Goal: Navigation & Orientation: Go to known website

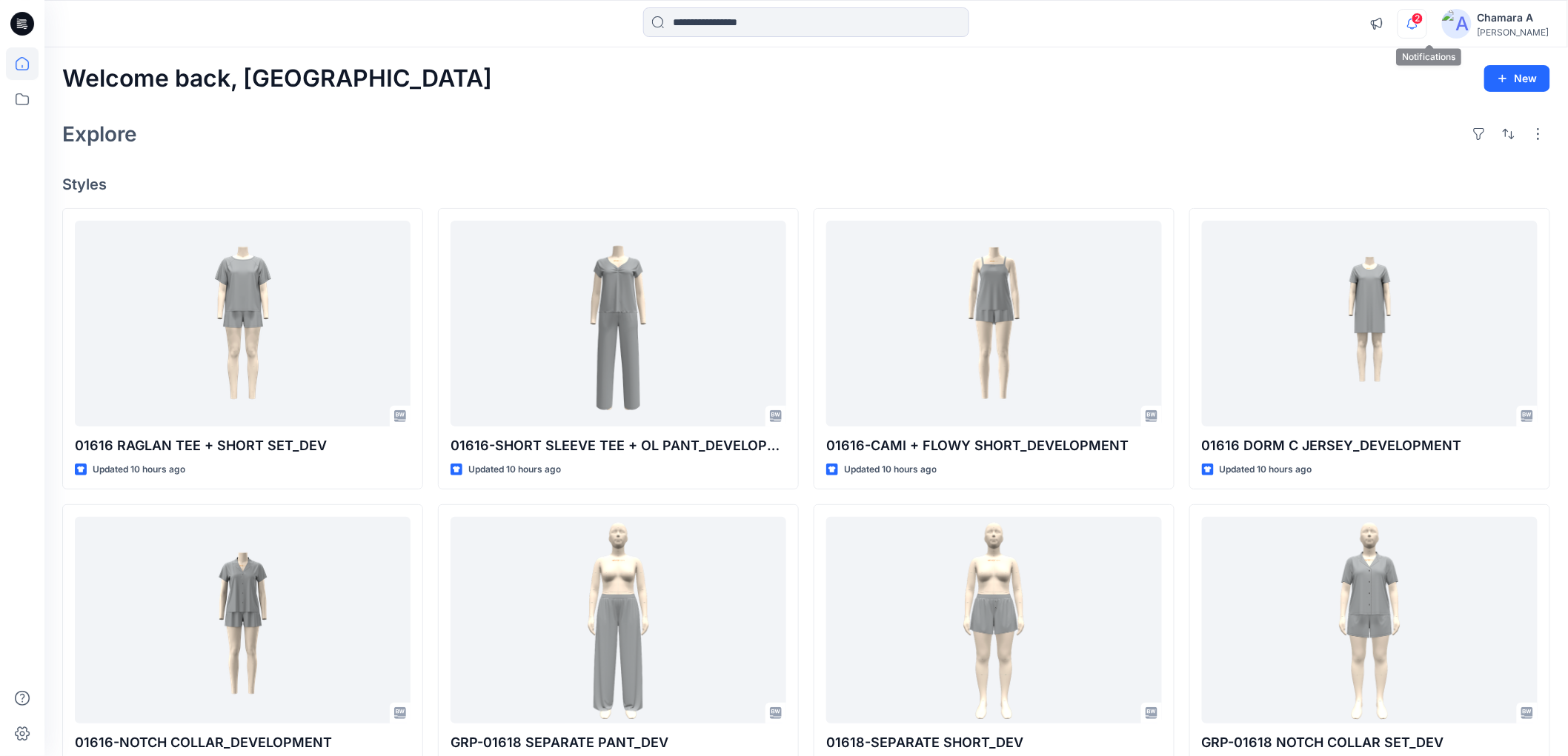
click at [1427, 20] on icon "button" at bounding box center [1412, 24] width 28 height 30
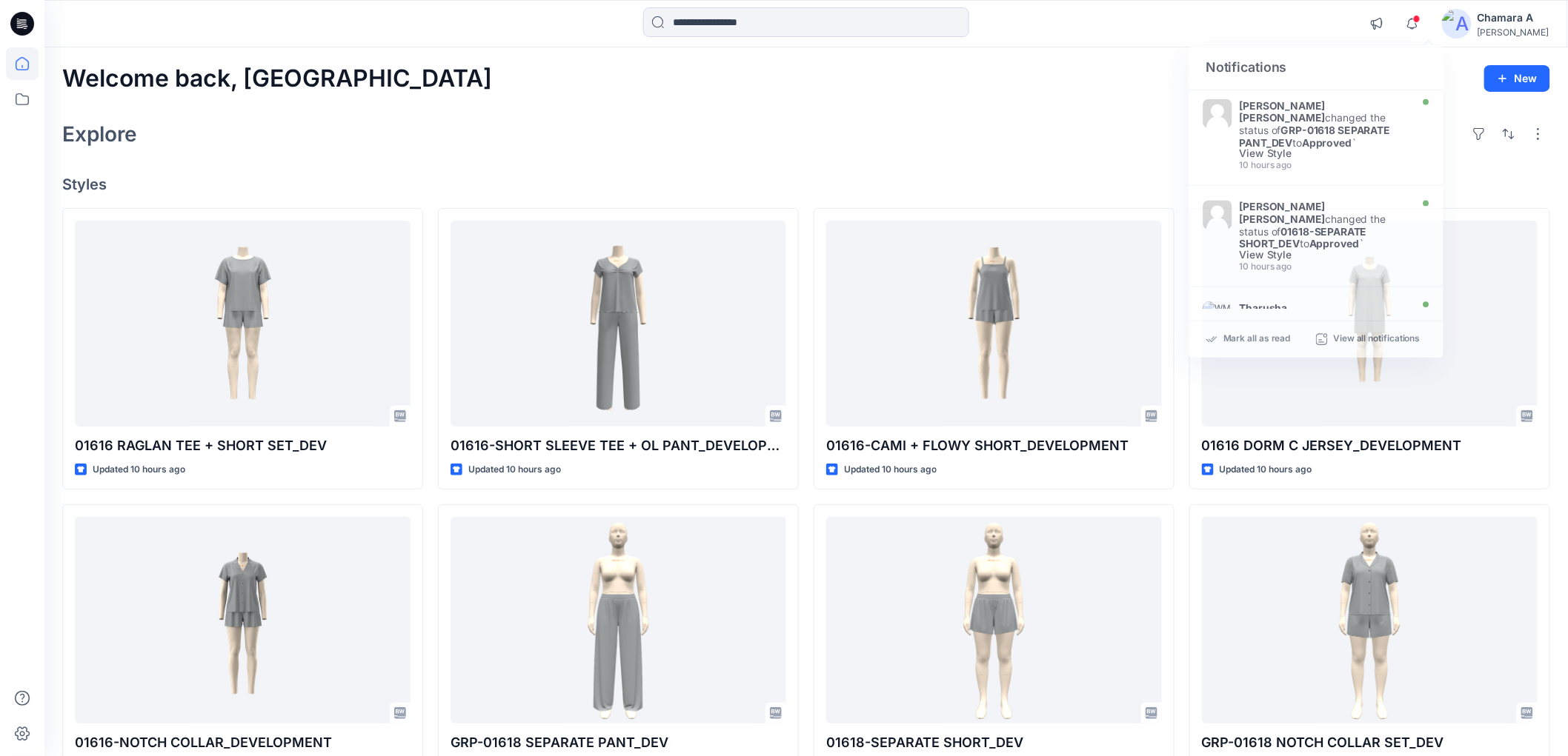
click at [927, 149] on div "Explore" at bounding box center [806, 134] width 1488 height 35
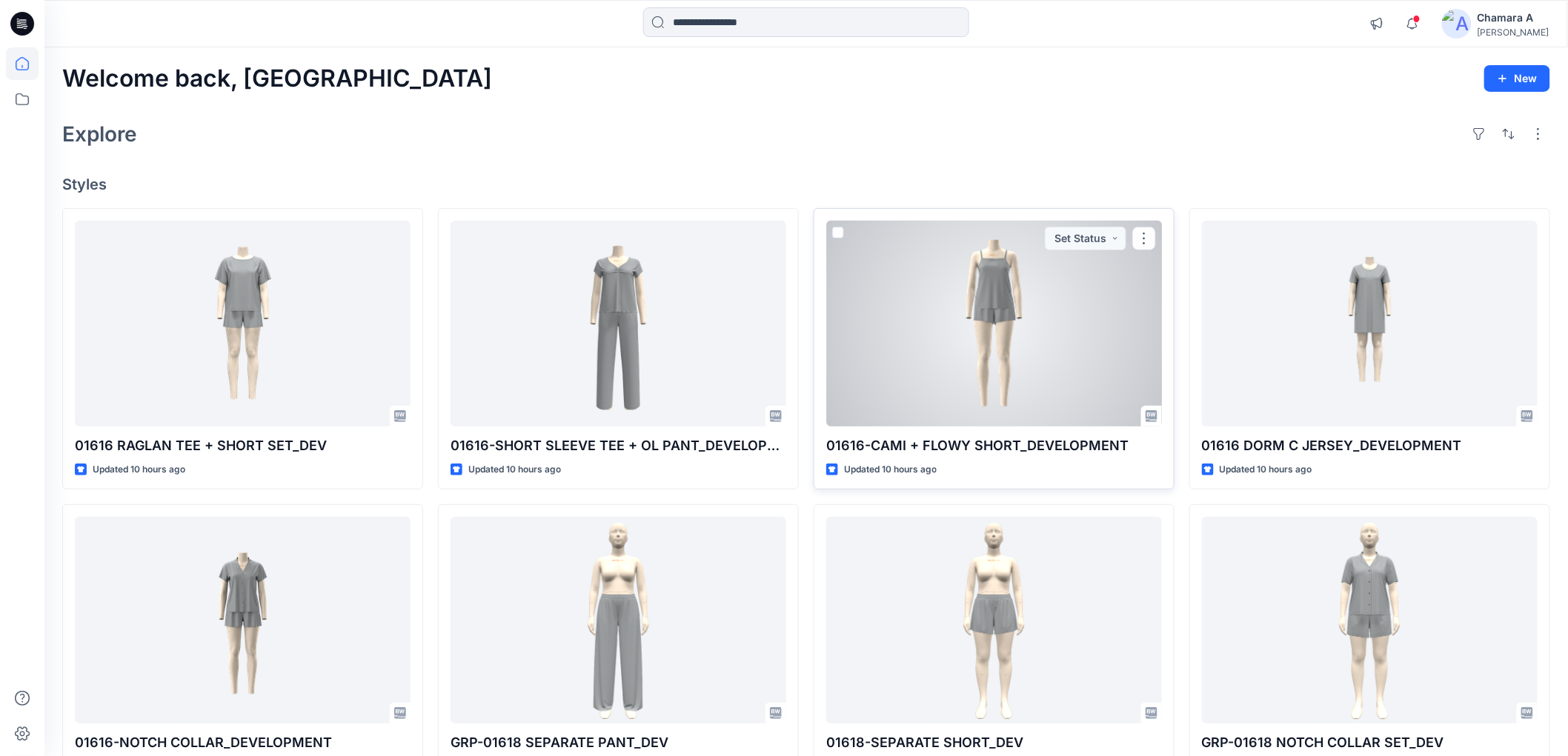
scroll to position [398, 0]
